Goal: Information Seeking & Learning: Learn about a topic

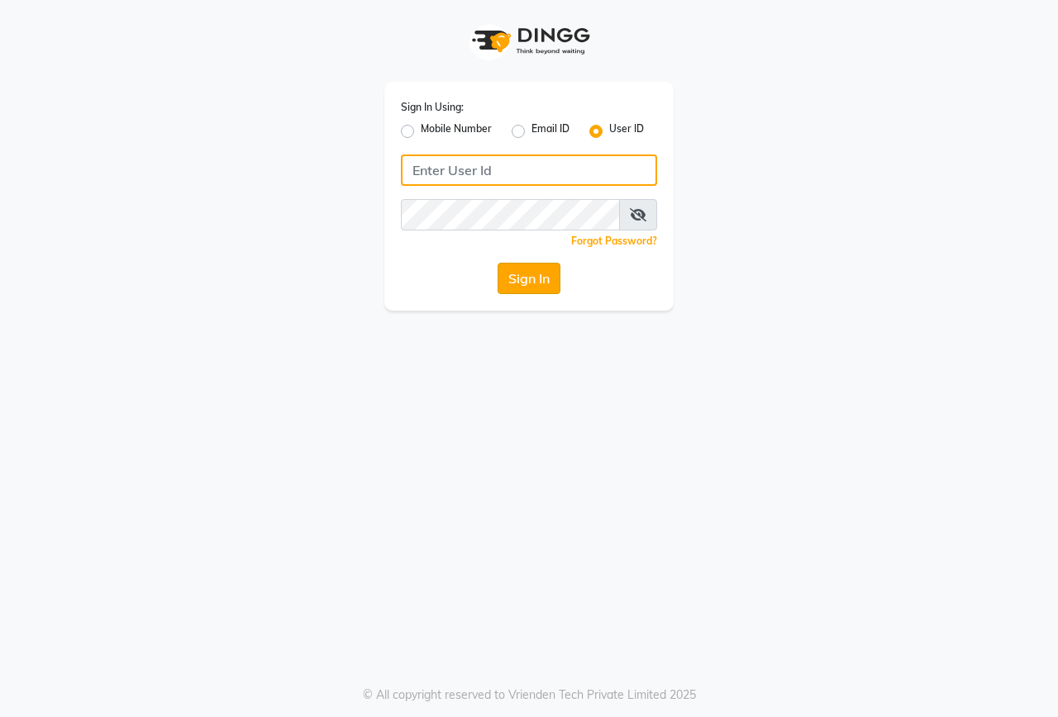
type input "onfleek"
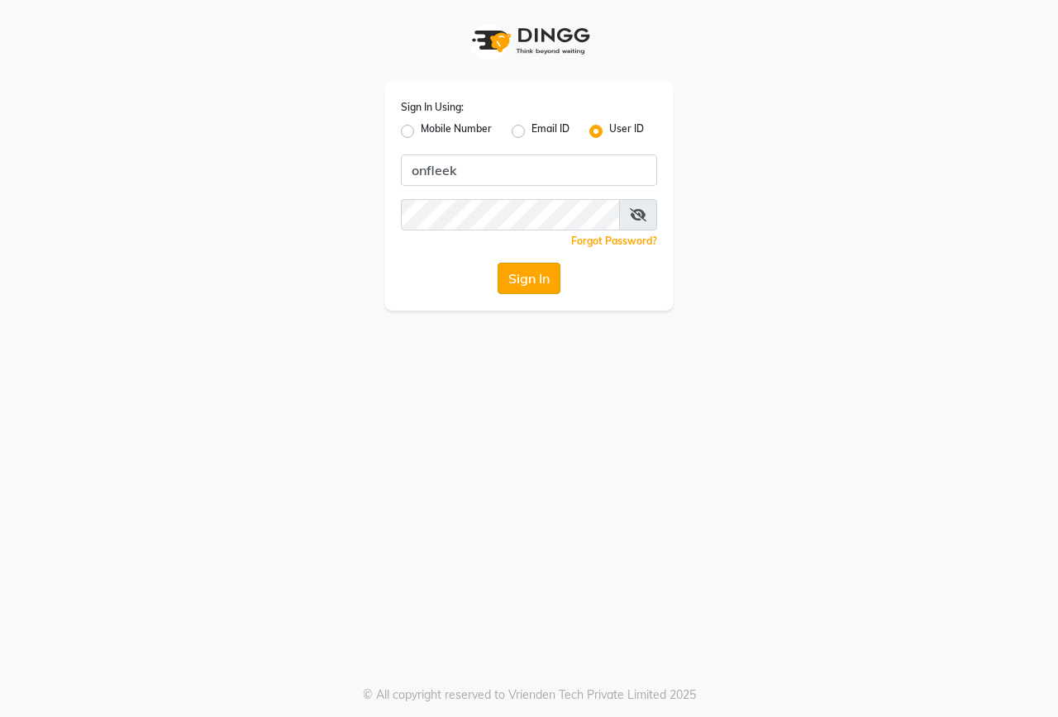
click at [508, 269] on button "Sign In" at bounding box center [528, 278] width 63 height 31
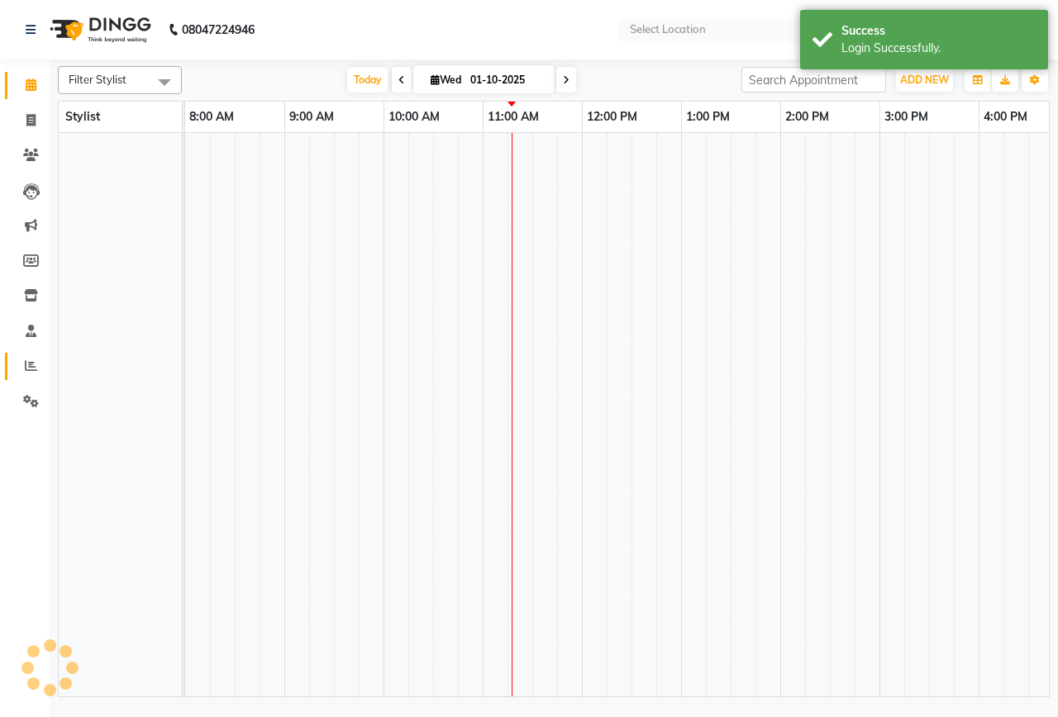
click at [24, 359] on span at bounding box center [31, 366] width 29 height 19
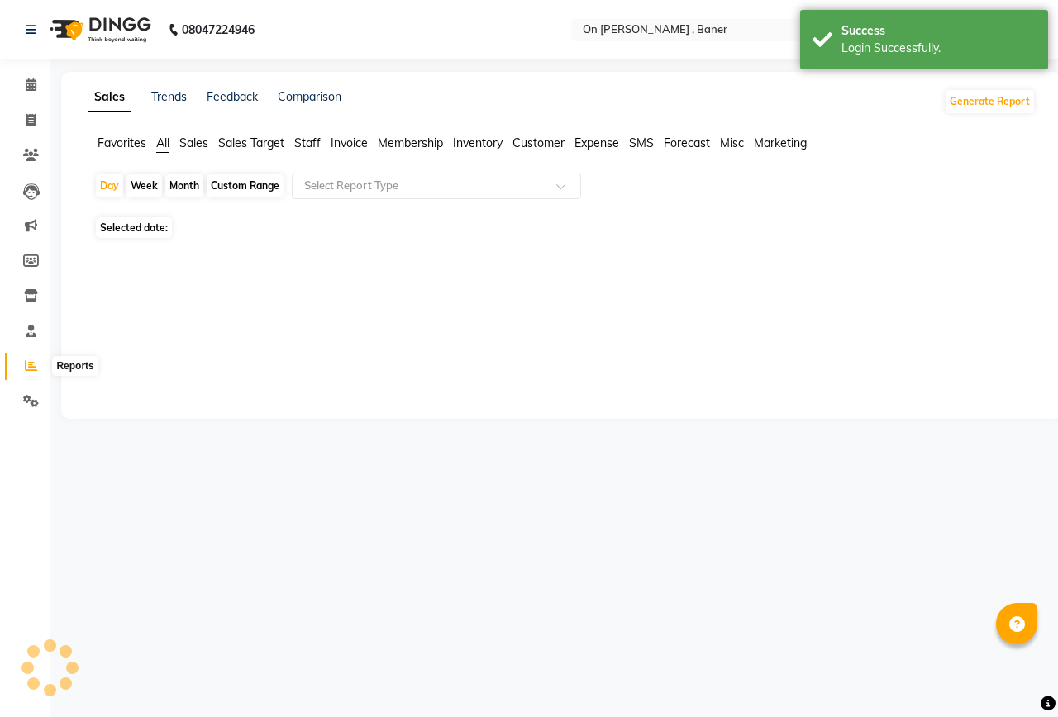
select select "en"
click at [35, 362] on icon at bounding box center [31, 365] width 12 height 12
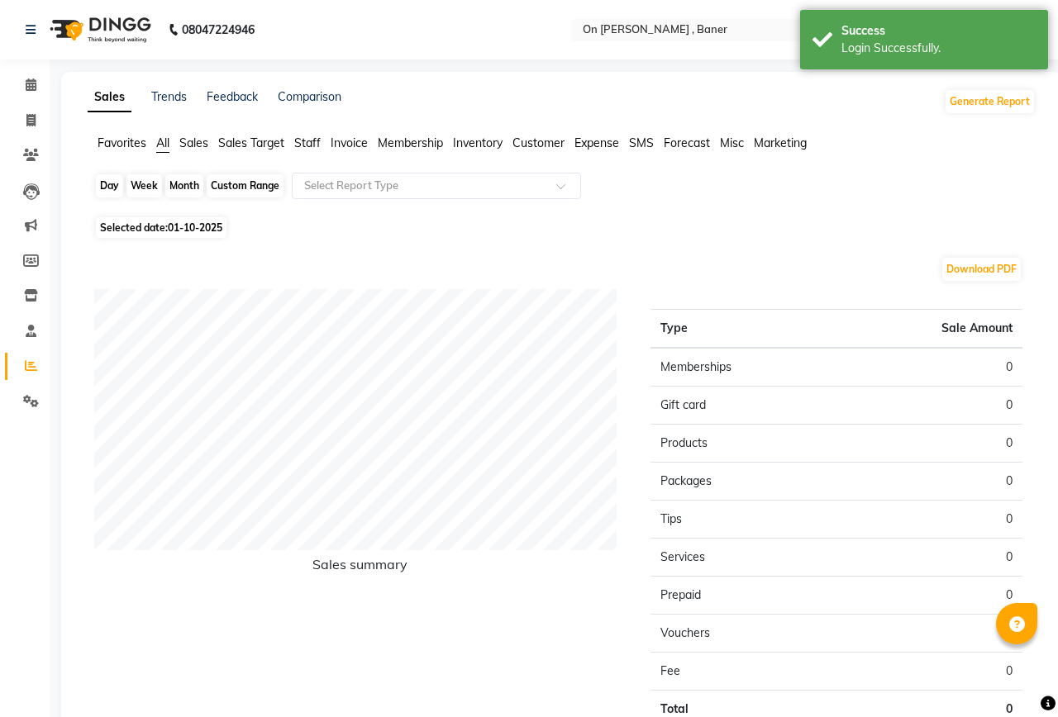
click at [121, 193] on div "Day" at bounding box center [109, 185] width 27 height 23
select select "10"
select select "2025"
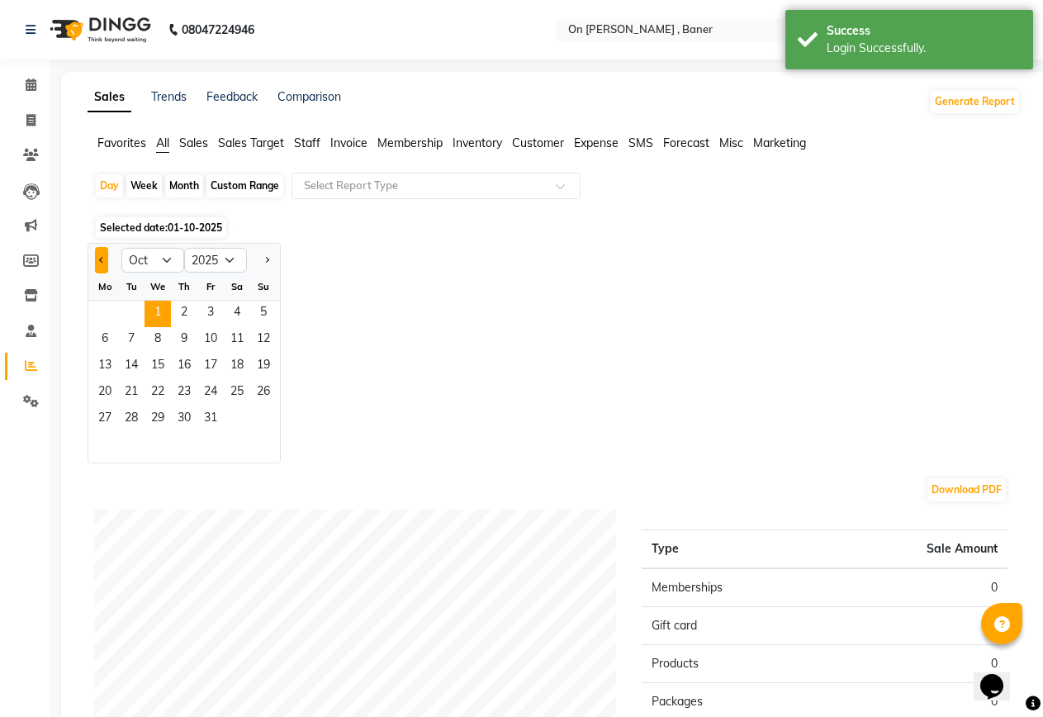
click at [96, 265] on button "Previous month" at bounding box center [101, 260] width 13 height 26
select select "9"
click at [126, 406] on span "30" at bounding box center [131, 419] width 26 height 26
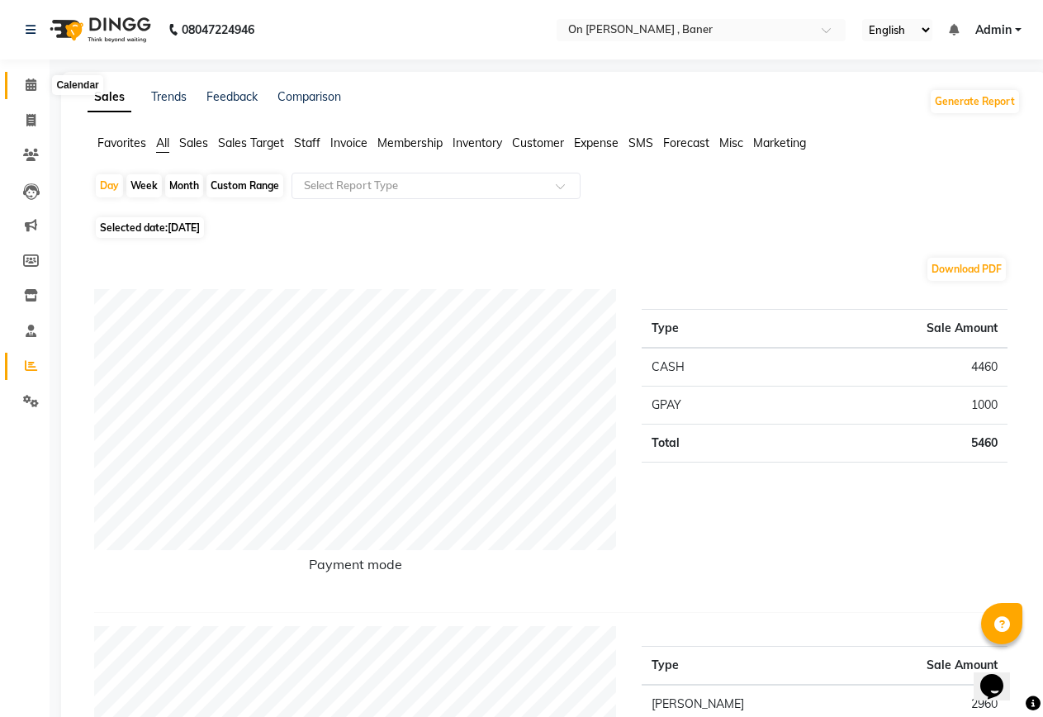
click at [34, 77] on span at bounding box center [31, 85] width 29 height 19
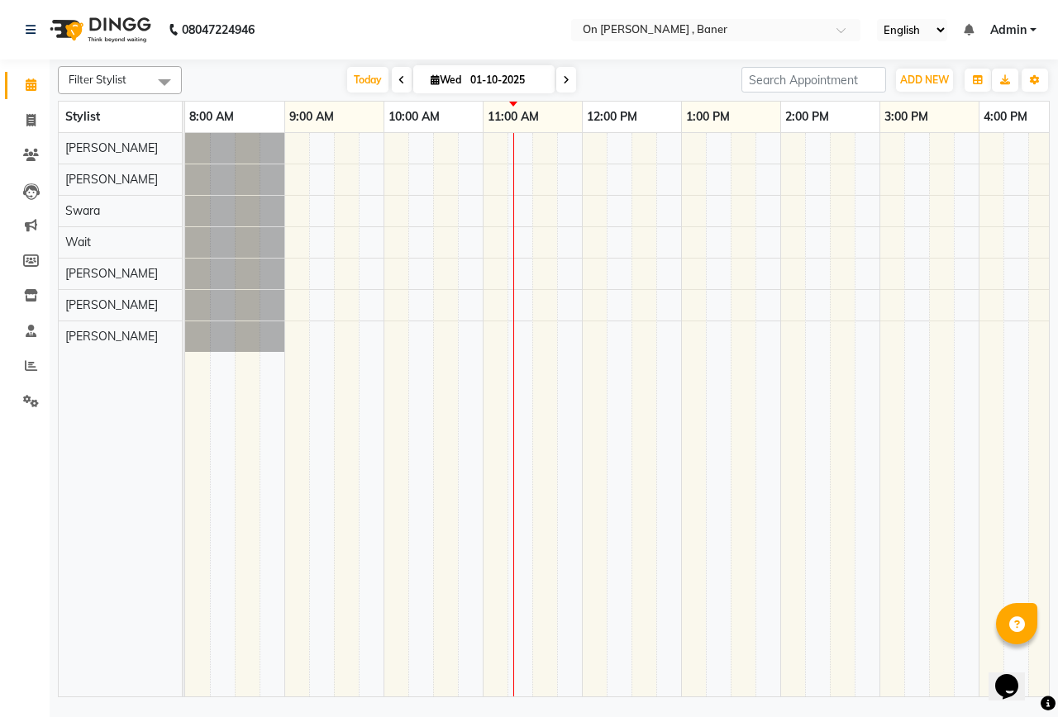
click at [401, 85] on span at bounding box center [402, 80] width 20 height 26
type input "[DATE]"
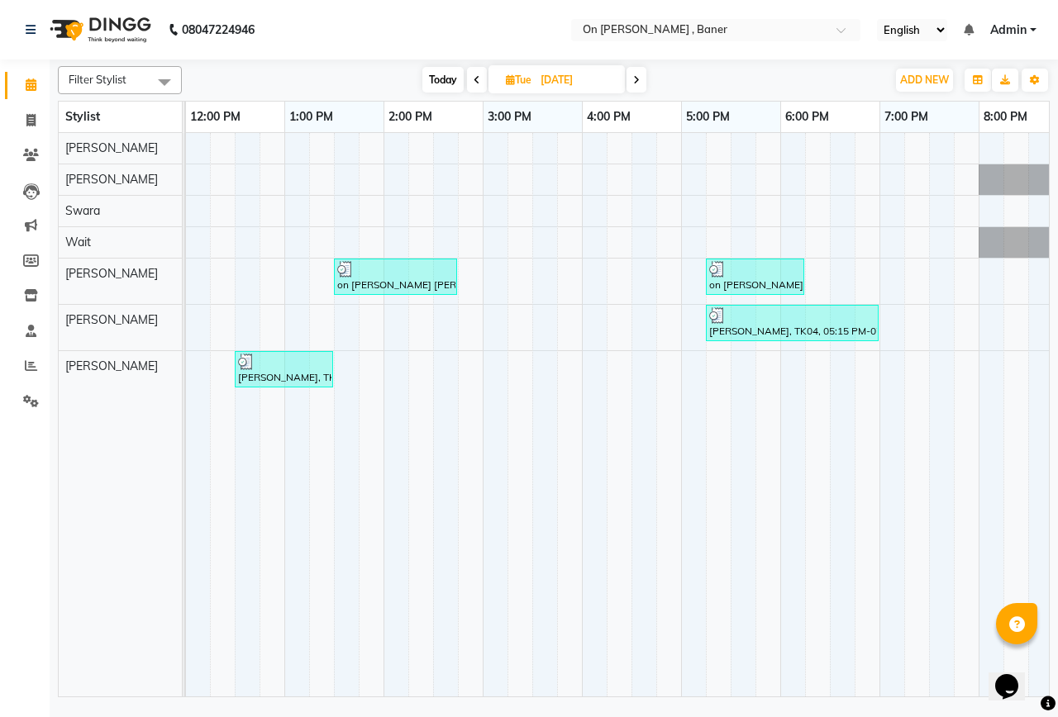
scroll to position [0, 530]
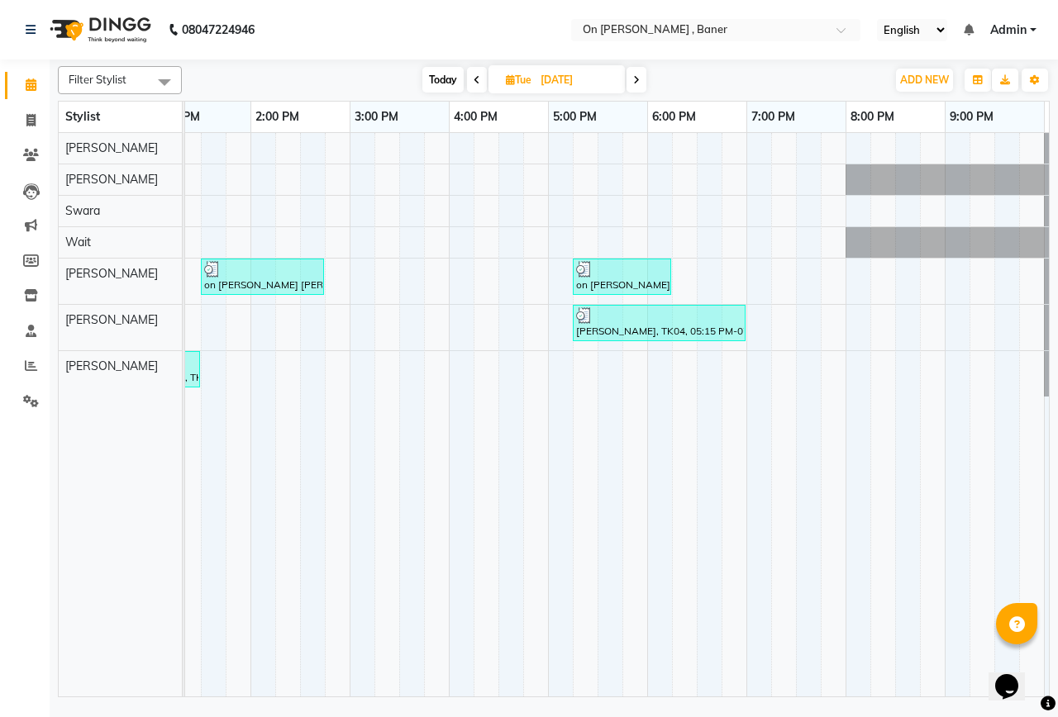
drag, startPoint x: 1043, startPoint y: 687, endPoint x: 45, endPoint y: 29, distance: 1195.7
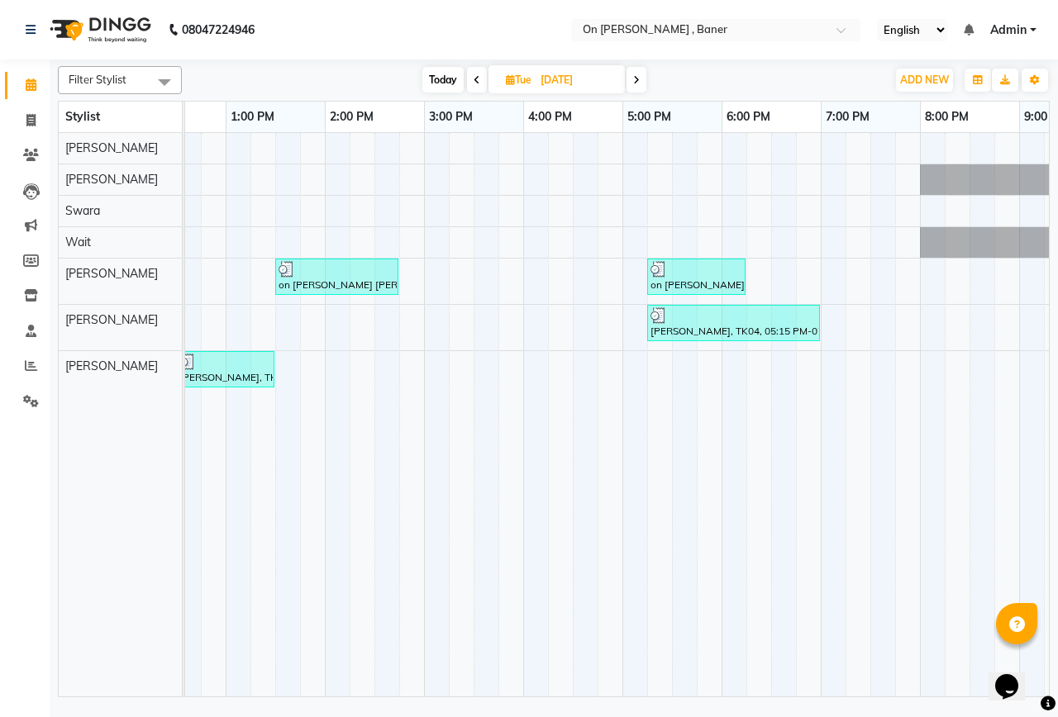
scroll to position [0, 0]
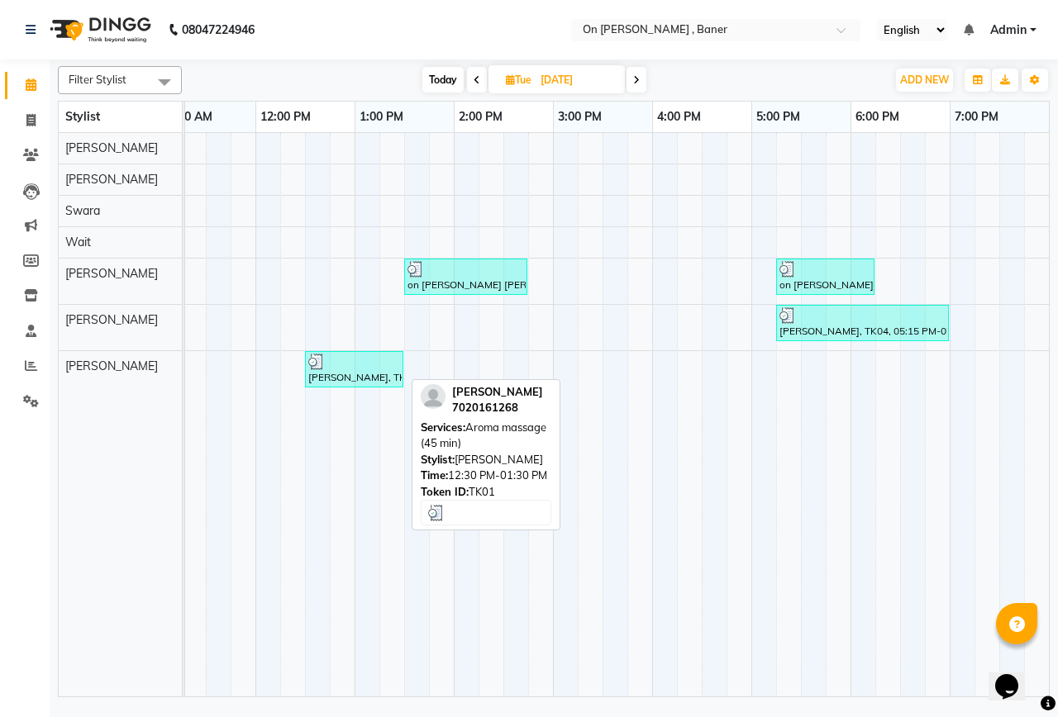
click at [354, 370] on div "[PERSON_NAME], TK01, 12:30 PM-01:30 PM, Aroma massage (45 min)" at bounding box center [354, 369] width 95 height 31
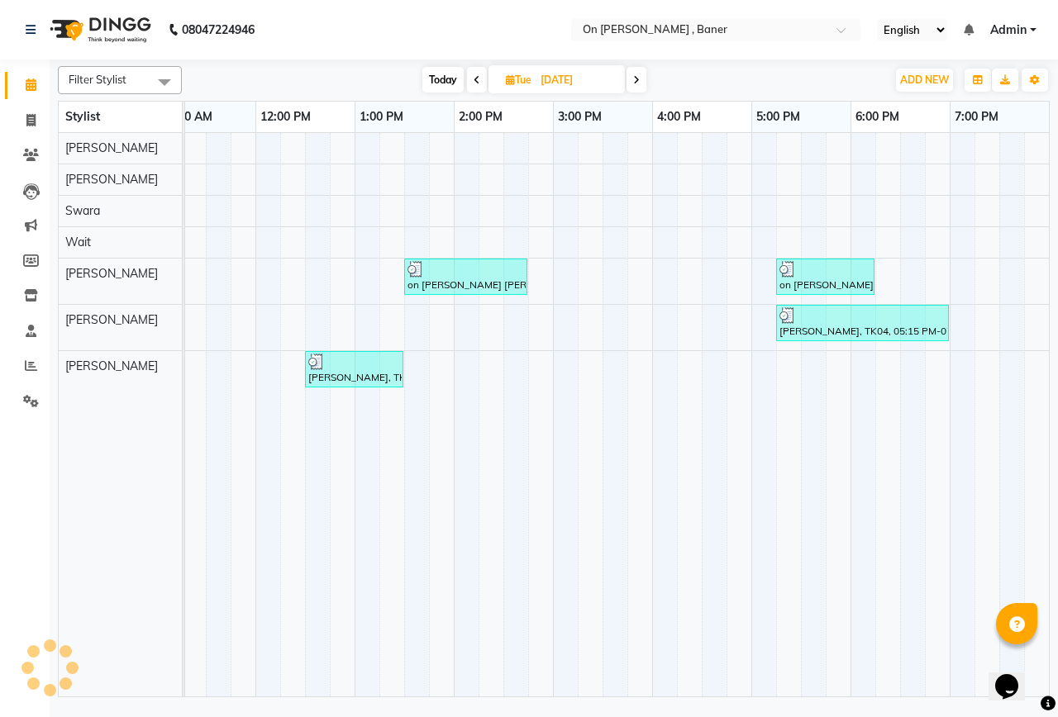
select select "3"
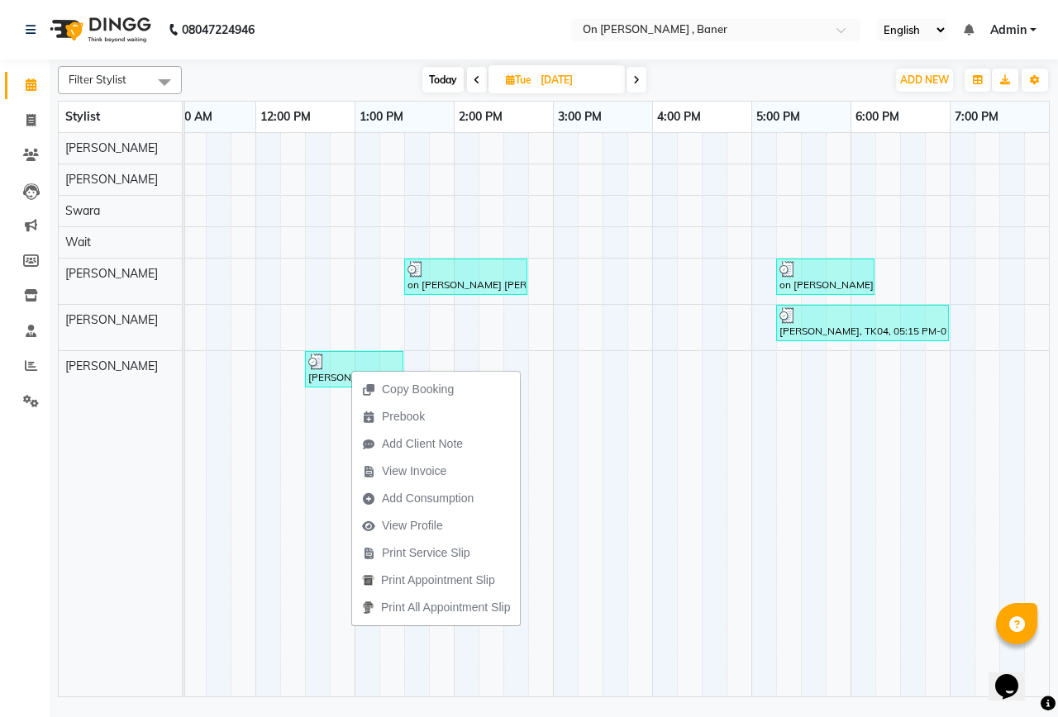
click at [338, 372] on div "[PERSON_NAME], TK01, 12:30 PM-01:30 PM, Aroma massage (45 min)" at bounding box center [354, 369] width 95 height 31
select select "3"
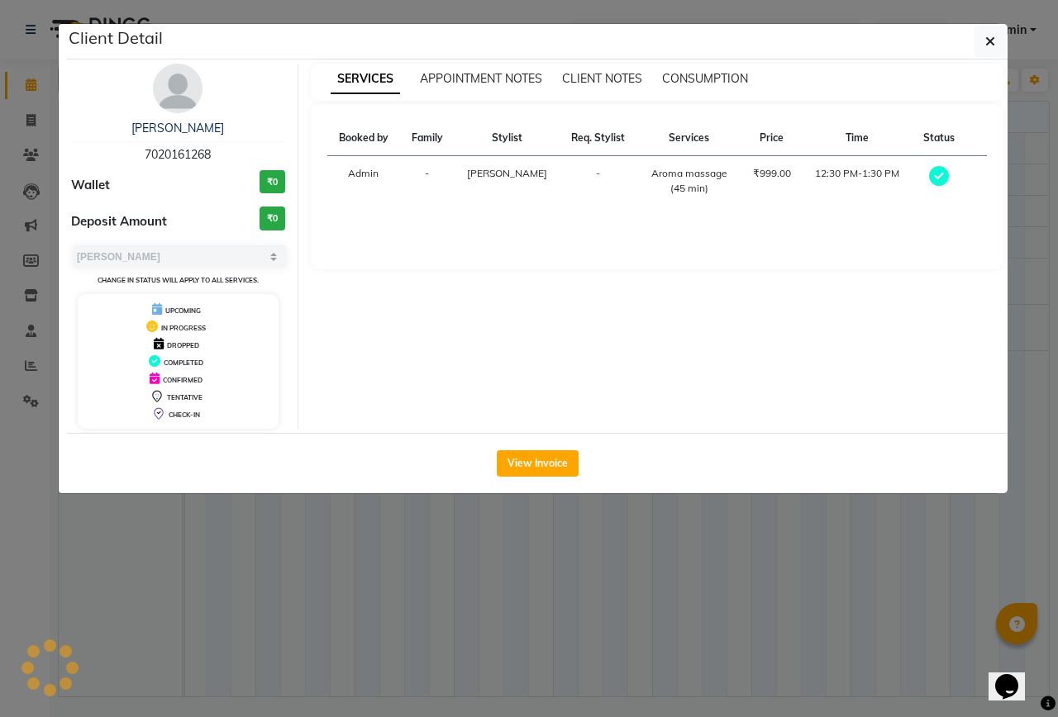
click at [338, 372] on div "Client Detail [PERSON_NAME] 7020161268 Wallet ₹0 Deposit Amount ₹0 Select MARK …" at bounding box center [537, 258] width 940 height 469
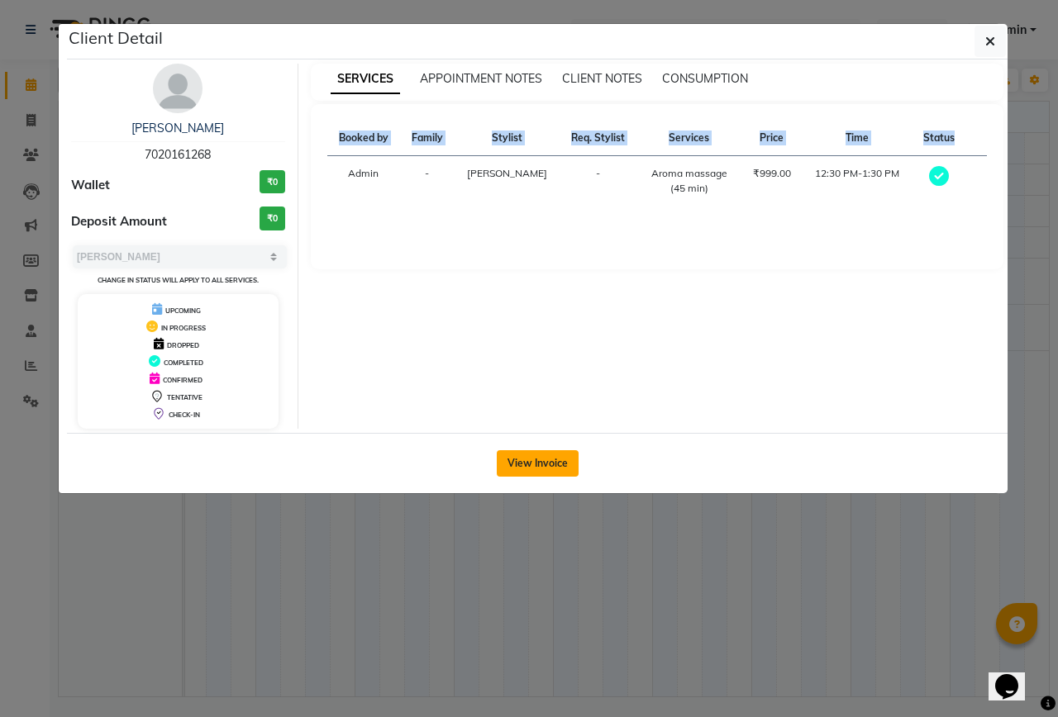
click at [562, 459] on button "View Invoice" at bounding box center [538, 463] width 82 height 26
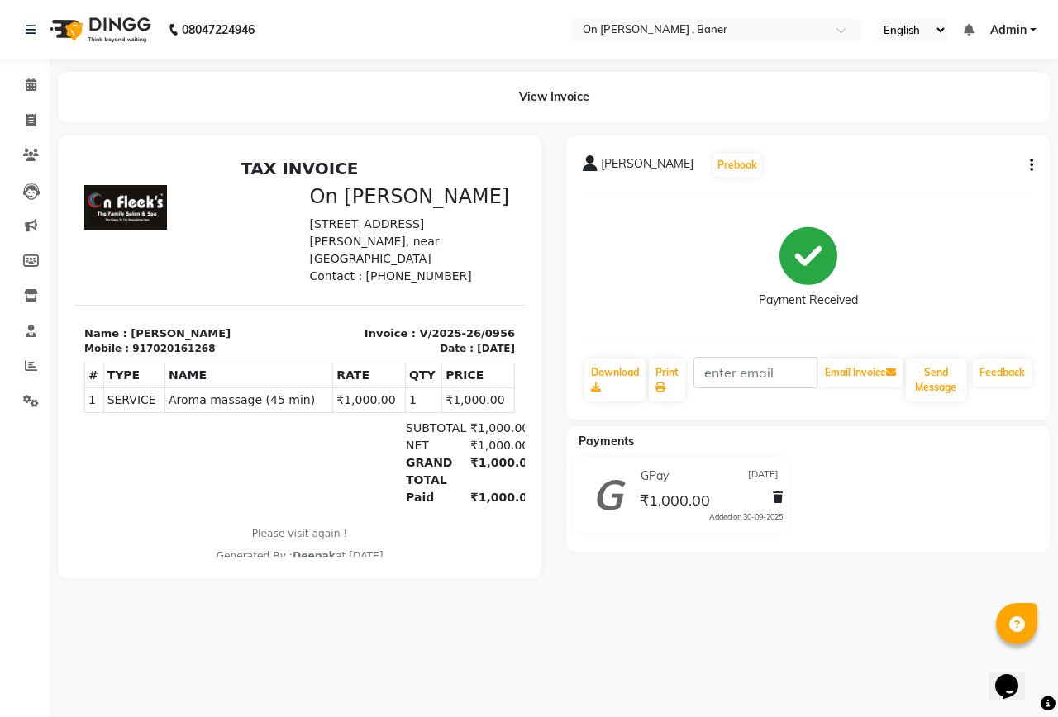
click at [1035, 166] on div "[PERSON_NAME] Prebook Payment Received Download Print Email Invoice Send Messag…" at bounding box center [807, 277] width 483 height 284
click at [1030, 166] on icon "button" at bounding box center [1030, 165] width 3 height 1
click at [937, 164] on div "Edit Item Staff" at bounding box center [948, 165] width 113 height 21
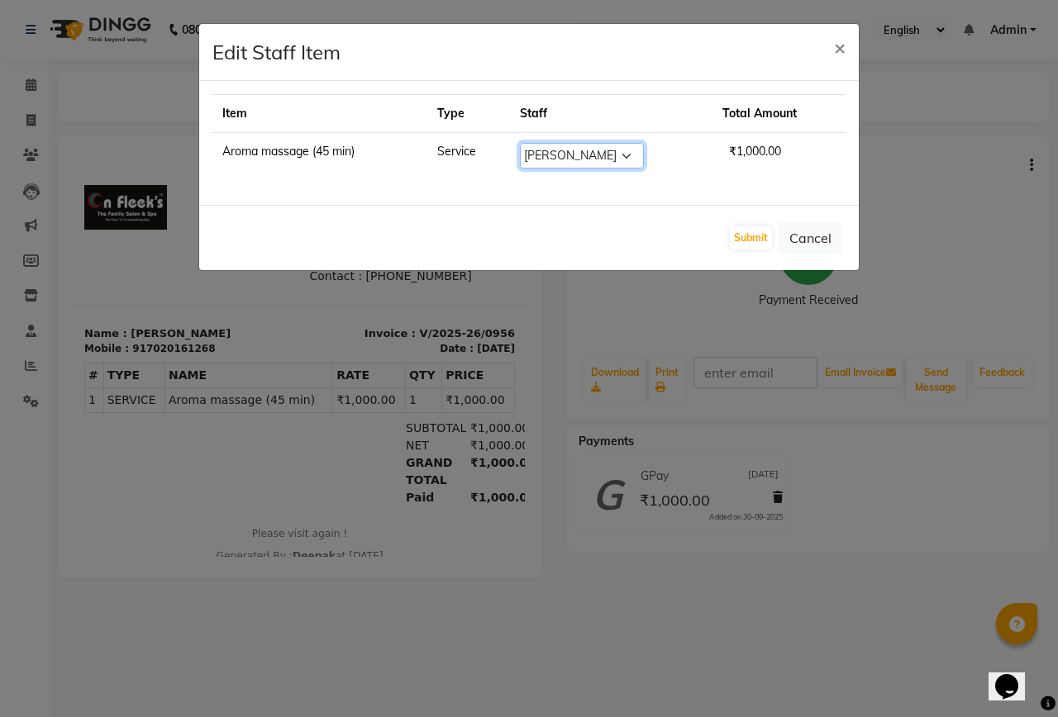
click at [617, 152] on select "Select Deepak Dummy [PERSON_NAME] [PERSON_NAME] [PERSON_NAME]" at bounding box center [582, 156] width 124 height 26
select select "40790"
click at [520, 143] on select "Select Deepak Dummy [PERSON_NAME] [PERSON_NAME] [PERSON_NAME]" at bounding box center [582, 156] width 124 height 26
click at [767, 231] on button "Submit" at bounding box center [751, 237] width 42 height 23
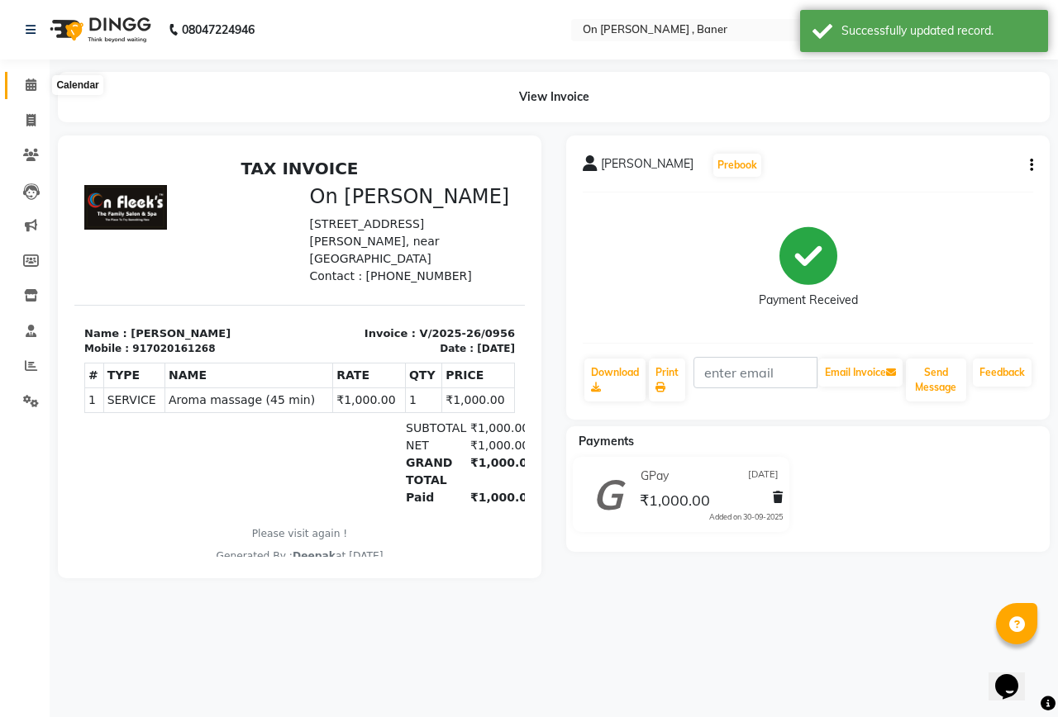
click at [19, 79] on span at bounding box center [31, 85] width 29 height 19
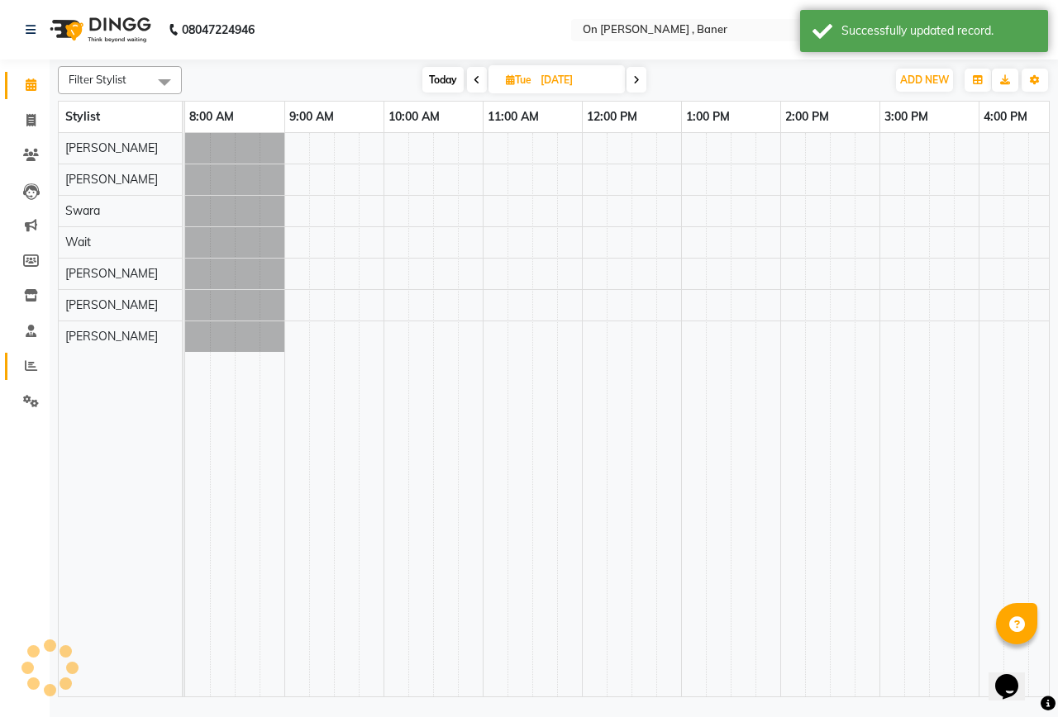
click at [21, 361] on span at bounding box center [31, 366] width 29 height 19
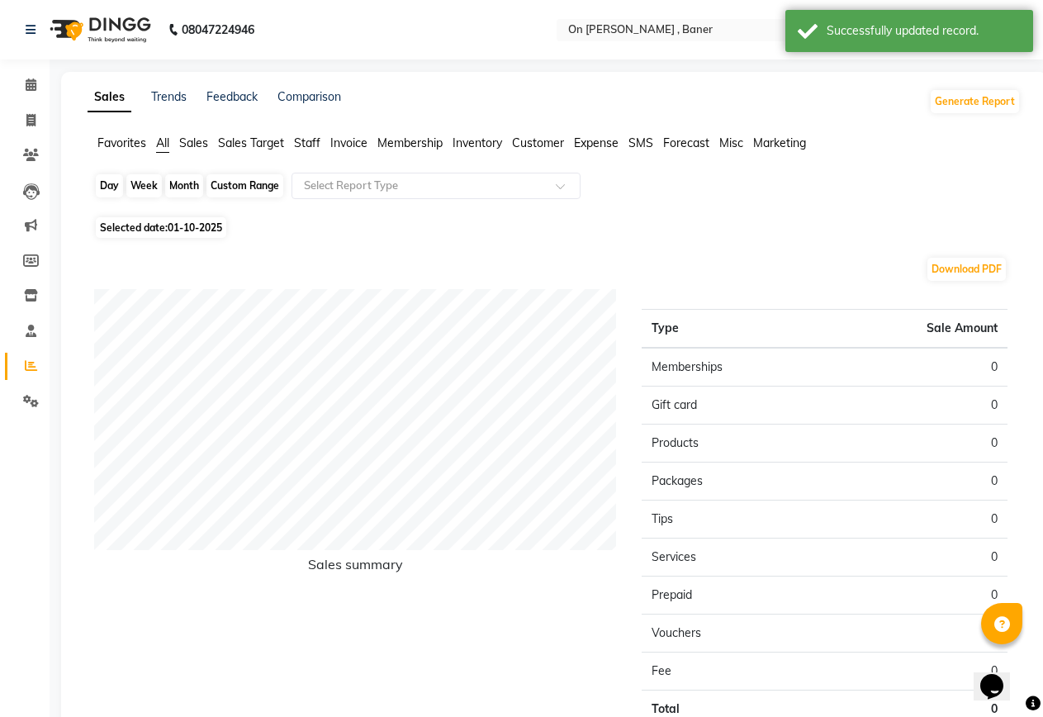
click at [109, 183] on div "Day" at bounding box center [109, 185] width 27 height 23
select select "10"
select select "2025"
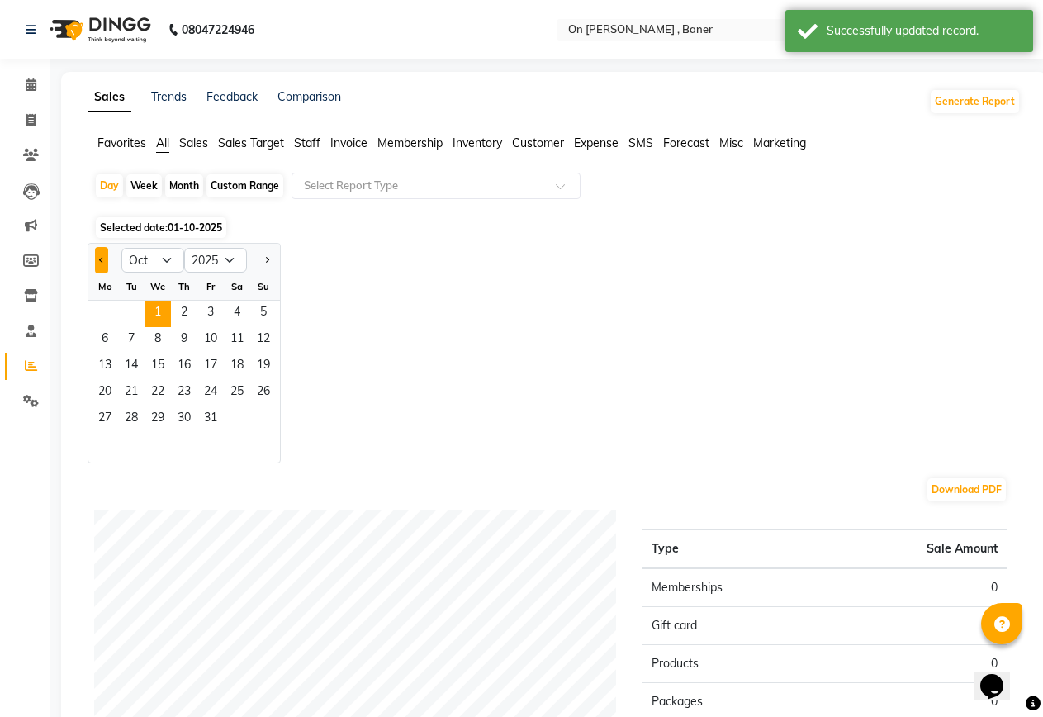
click at [107, 253] on button "Previous month" at bounding box center [101, 260] width 13 height 26
select select "9"
click at [126, 423] on span "30" at bounding box center [131, 419] width 26 height 26
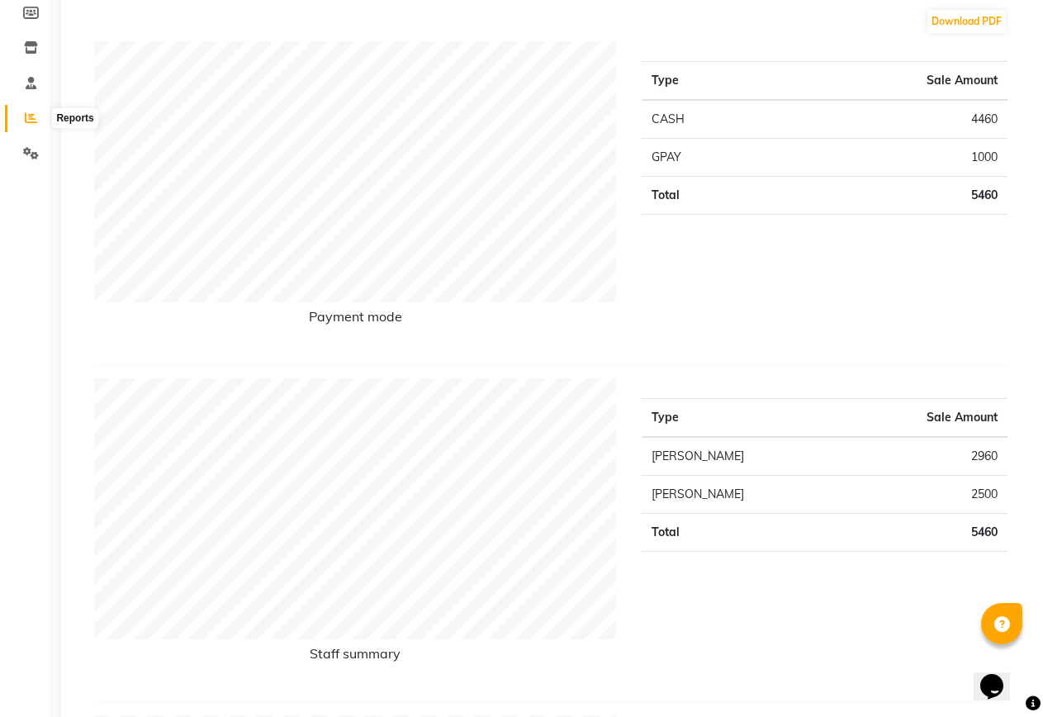
click at [36, 121] on icon at bounding box center [31, 118] width 12 height 12
click at [9, 103] on li "Reports" at bounding box center [25, 119] width 50 height 36
click at [23, 120] on span at bounding box center [31, 118] width 29 height 19
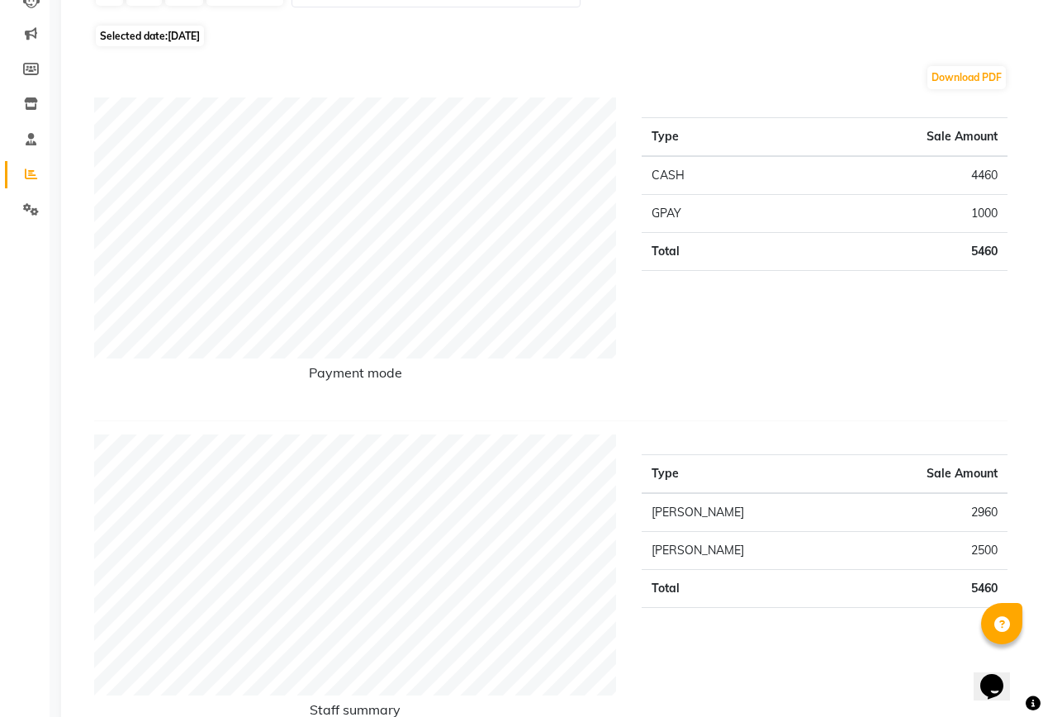
scroll to position [83, 0]
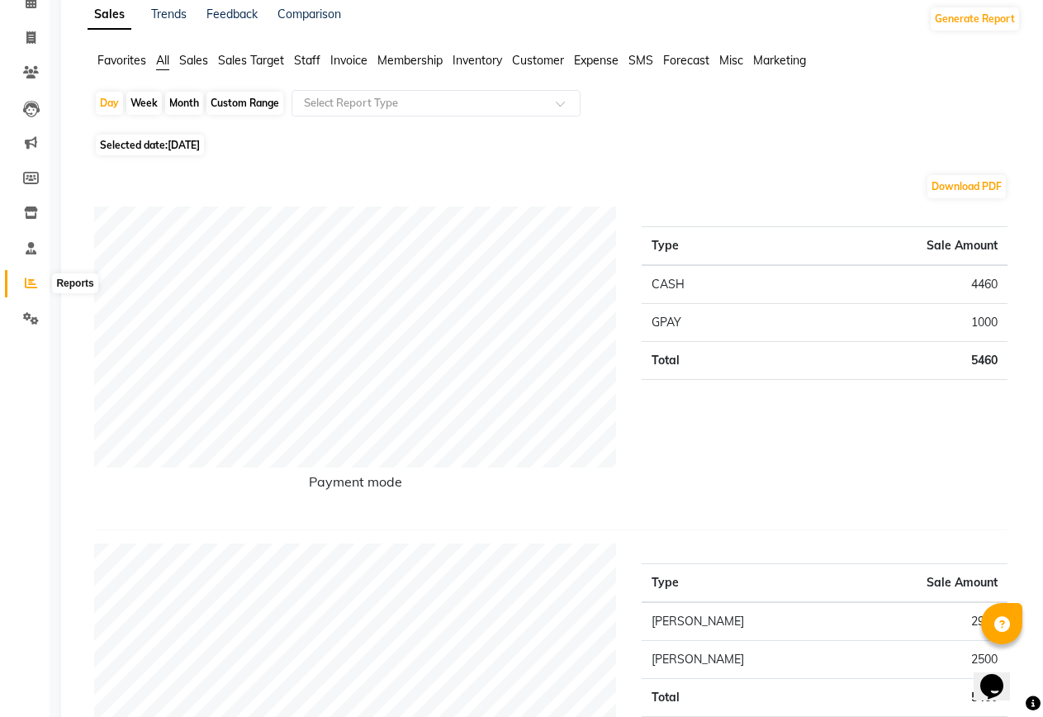
click at [26, 284] on icon at bounding box center [31, 283] width 12 height 12
click at [180, 108] on div "Month" at bounding box center [184, 103] width 38 height 23
select select "9"
select select "2025"
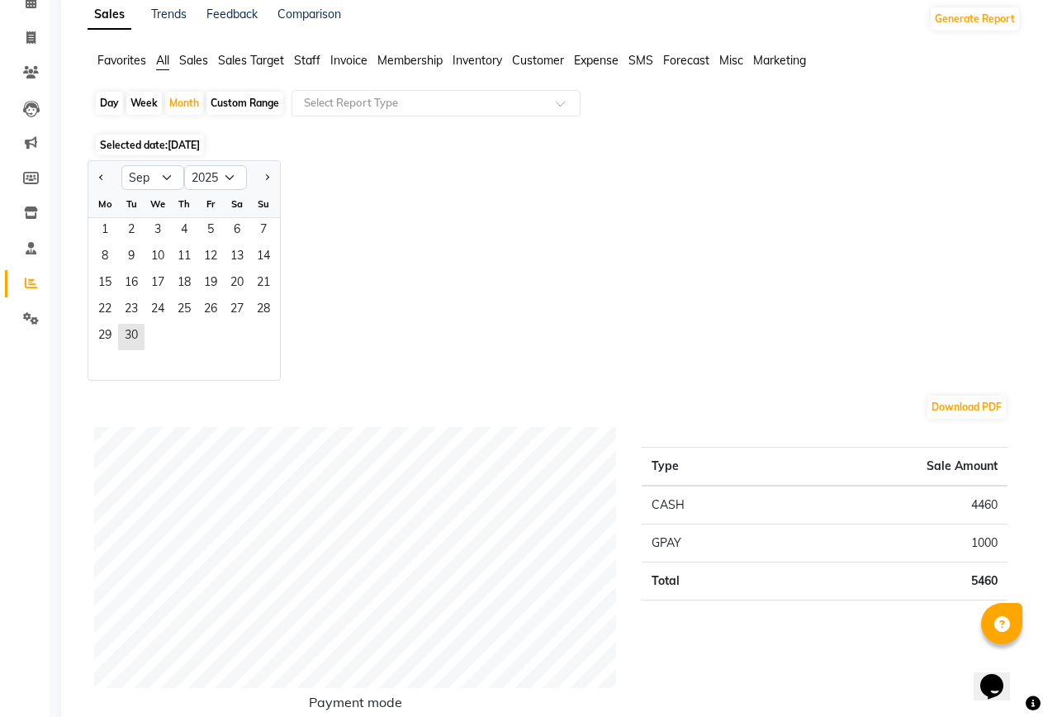
click at [195, 64] on span "Sales" at bounding box center [193, 60] width 29 height 15
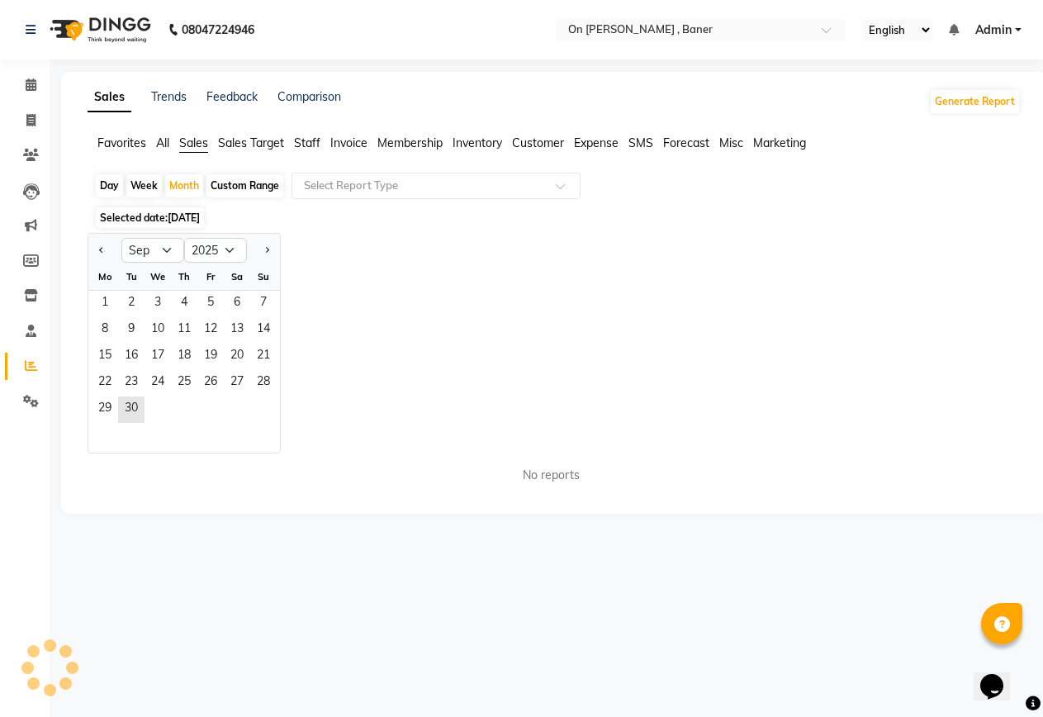
scroll to position [0, 0]
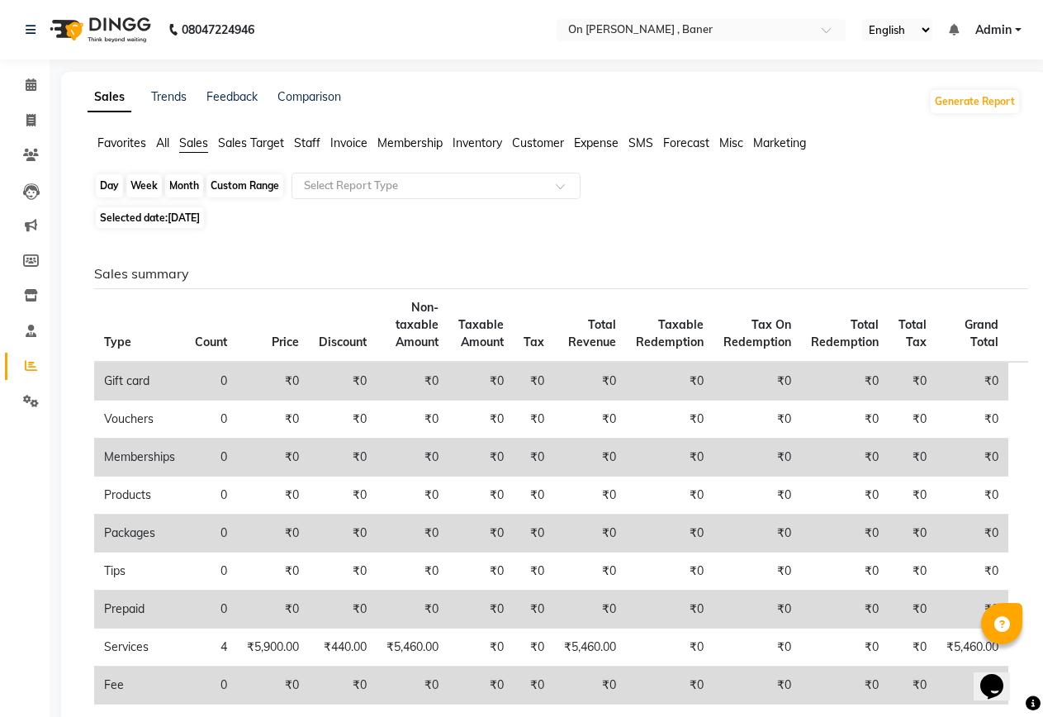
click at [179, 185] on div "Month" at bounding box center [184, 185] width 38 height 23
select select "9"
select select "2025"
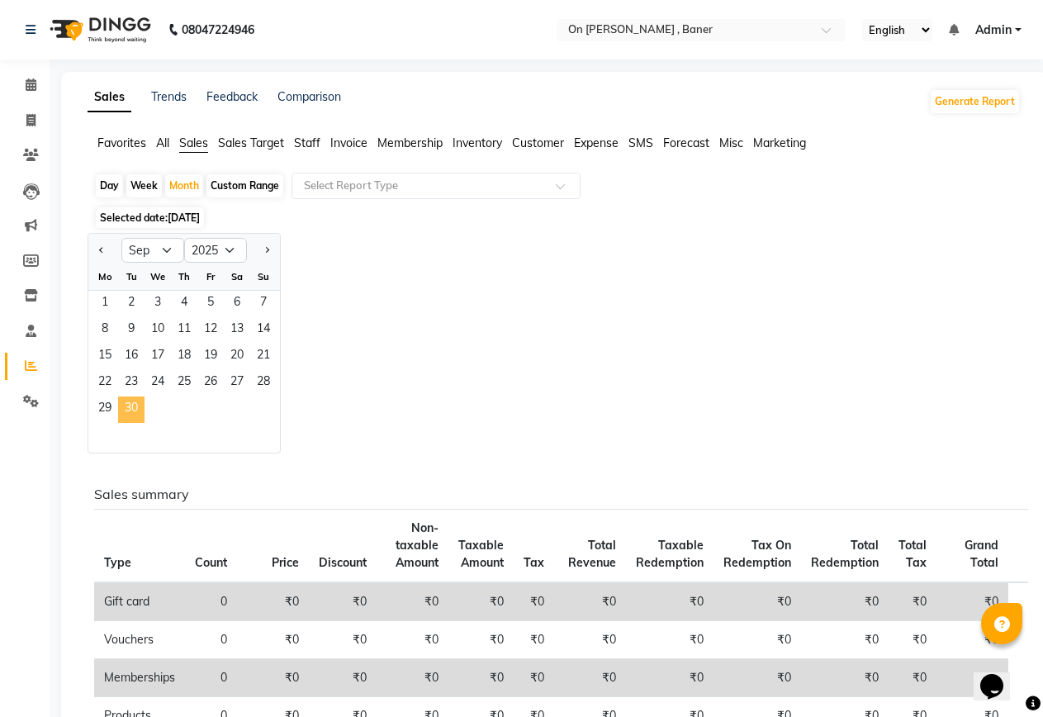
click at [135, 408] on span "30" at bounding box center [131, 410] width 26 height 26
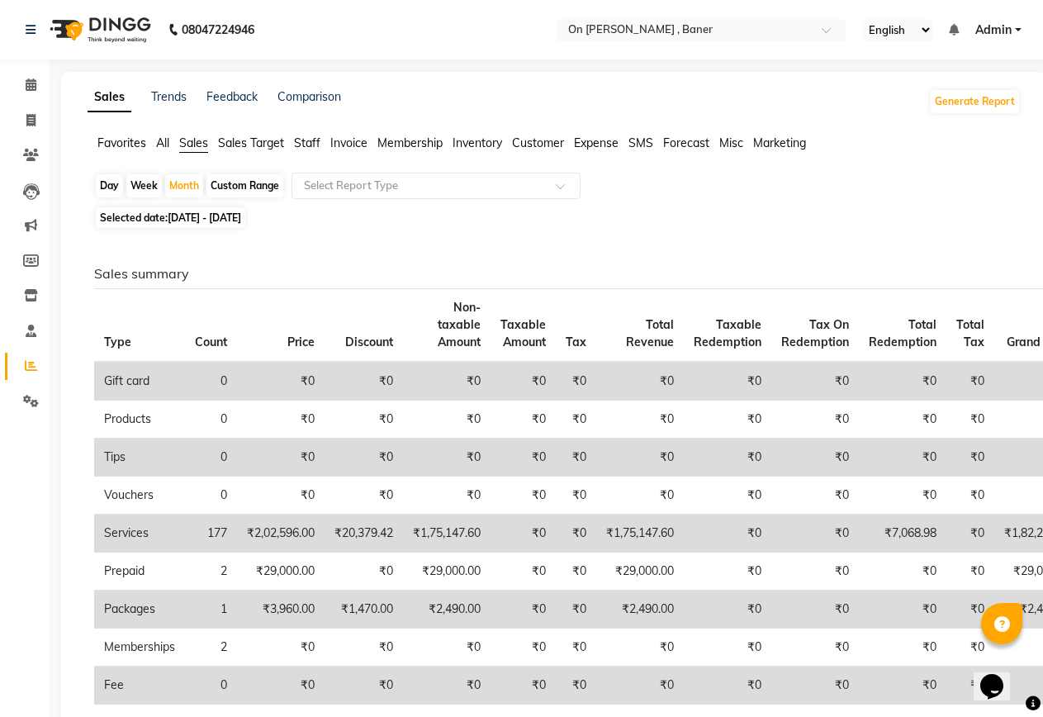
click at [156, 137] on span "All" at bounding box center [162, 142] width 13 height 15
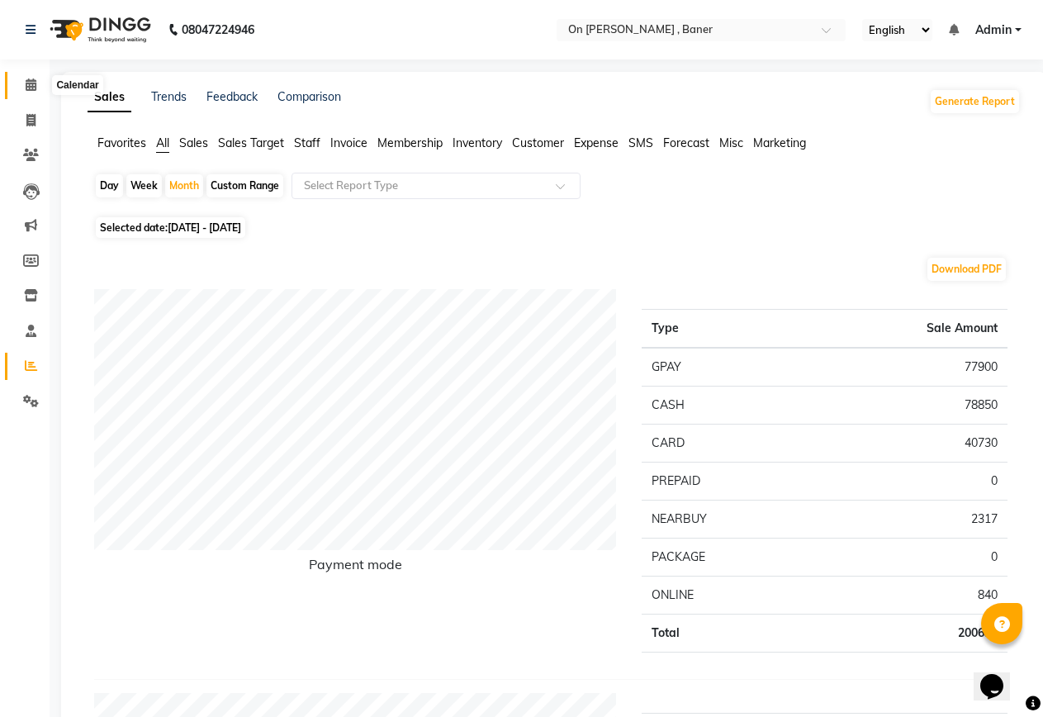
click at [35, 89] on icon at bounding box center [31, 84] width 11 height 12
